Goal: Information Seeking & Learning: Learn about a topic

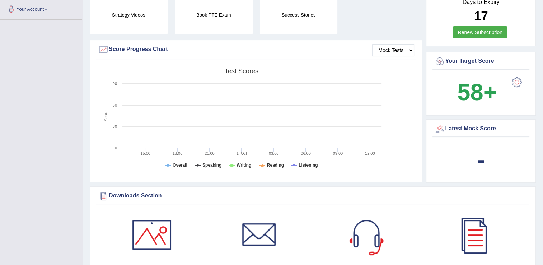
scroll to position [36, 0]
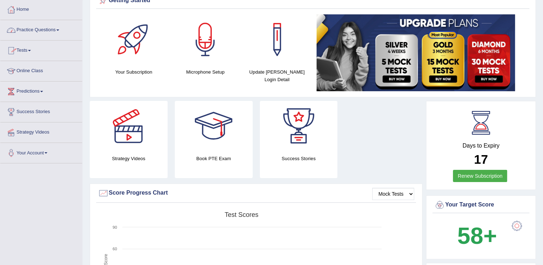
click at [59, 30] on span at bounding box center [57, 29] width 3 height 1
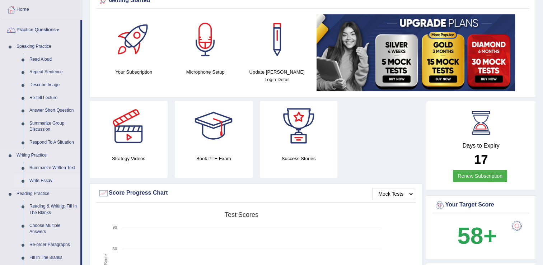
scroll to position [72, 0]
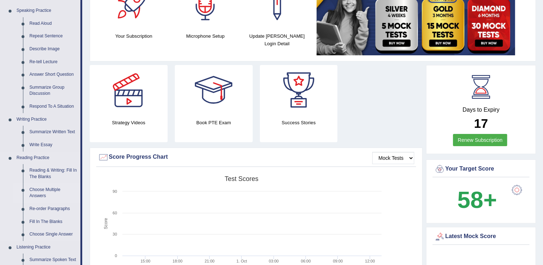
click at [46, 191] on link "Choose Multiple Answers" at bounding box center [53, 192] width 54 height 19
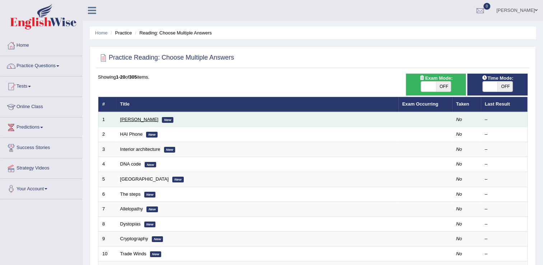
click at [139, 118] on link "[PERSON_NAME]" at bounding box center [139, 119] width 38 height 5
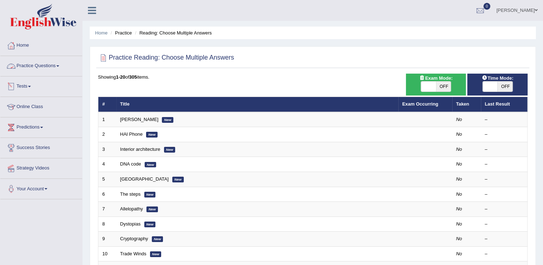
click at [61, 67] on link "Practice Questions" at bounding box center [41, 65] width 82 height 18
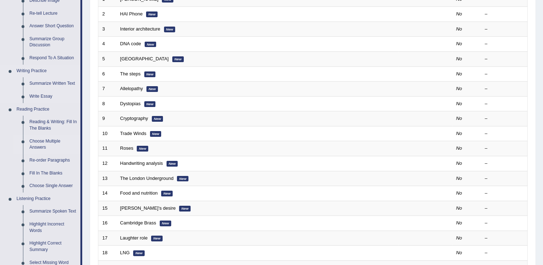
scroll to position [108, 0]
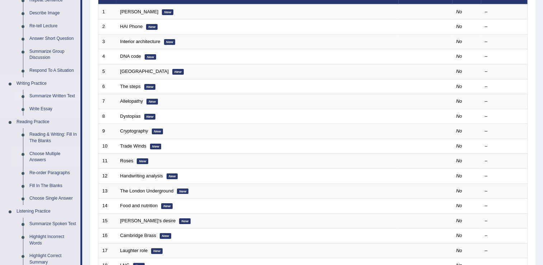
click at [59, 97] on link "Summarize Written Text" at bounding box center [53, 96] width 54 height 13
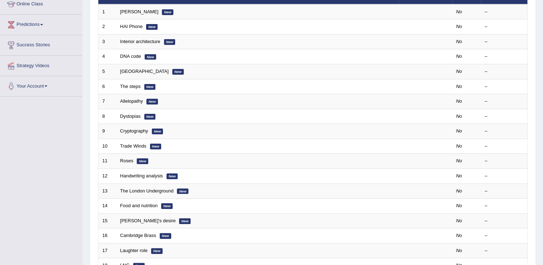
scroll to position [107, 0]
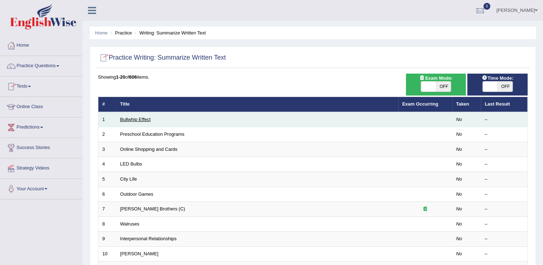
click at [140, 120] on link "Bullwhip Effect" at bounding box center [135, 119] width 31 height 5
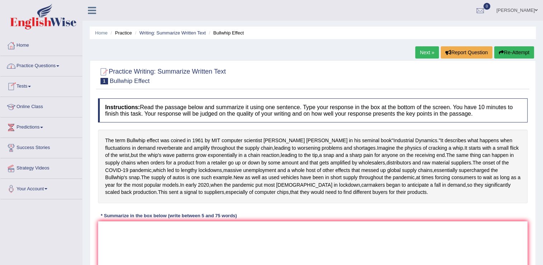
click at [62, 67] on link "Practice Questions" at bounding box center [41, 65] width 82 height 18
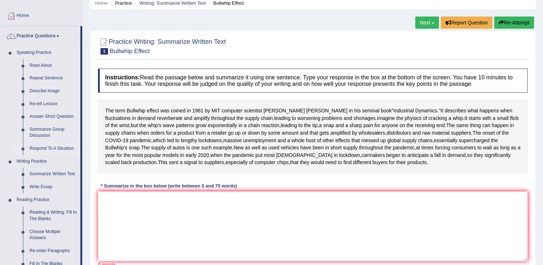
scroll to position [72, 0]
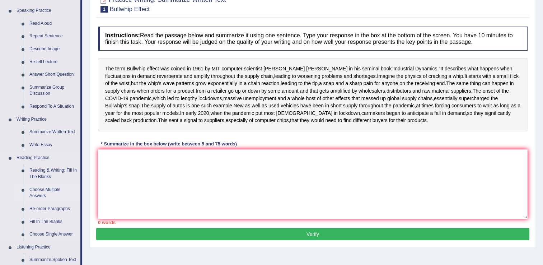
click at [37, 192] on link "Choose Multiple Answers" at bounding box center [53, 192] width 54 height 19
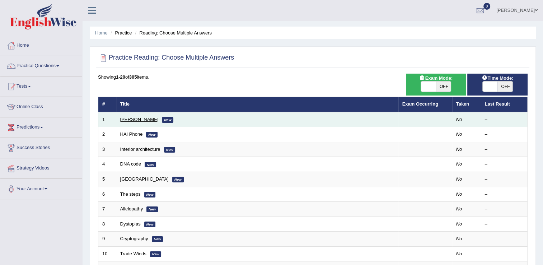
click at [143, 120] on link "[PERSON_NAME]" at bounding box center [139, 119] width 38 height 5
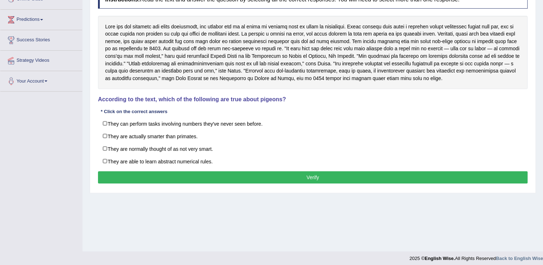
scroll to position [112, 0]
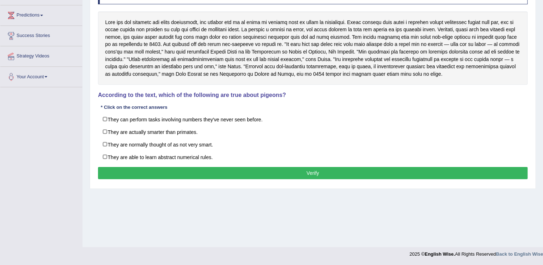
click at [472, 102] on div "Instructions: Read the text and answer the question by selecting all the correc…" at bounding box center [312, 84] width 433 height 202
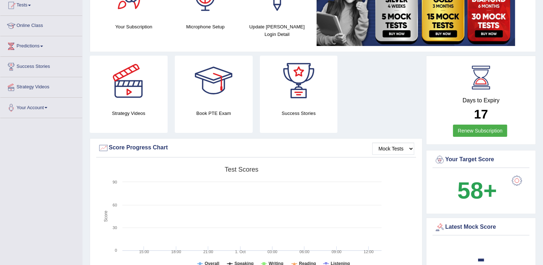
scroll to position [72, 0]
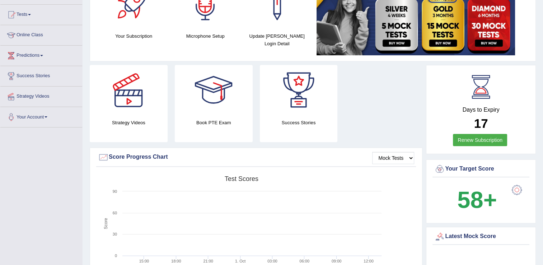
click at [386, 111] on div "Strategy Videos Book PTE Exam Success Stories" at bounding box center [256, 106] width 340 height 83
